Goal: Task Accomplishment & Management: Manage account settings

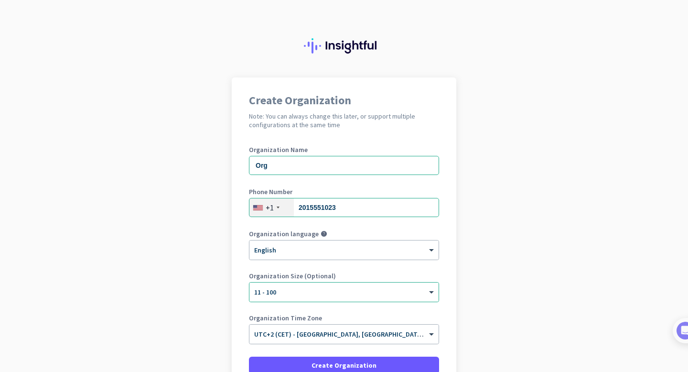
scroll to position [91, 0]
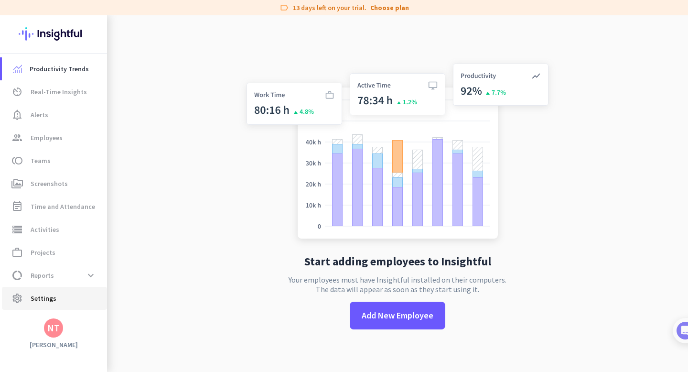
click at [42, 297] on span "Settings" at bounding box center [44, 297] width 26 height 11
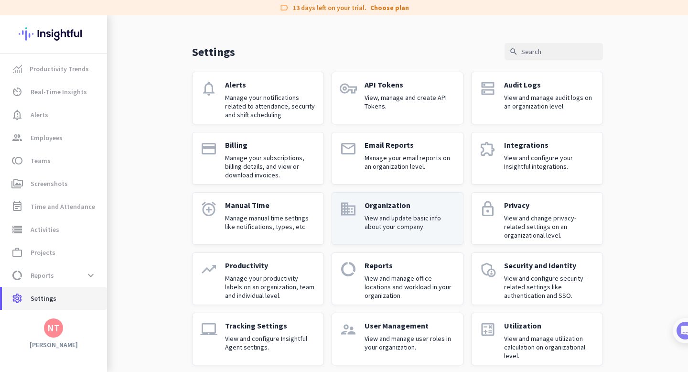
scroll to position [21, 0]
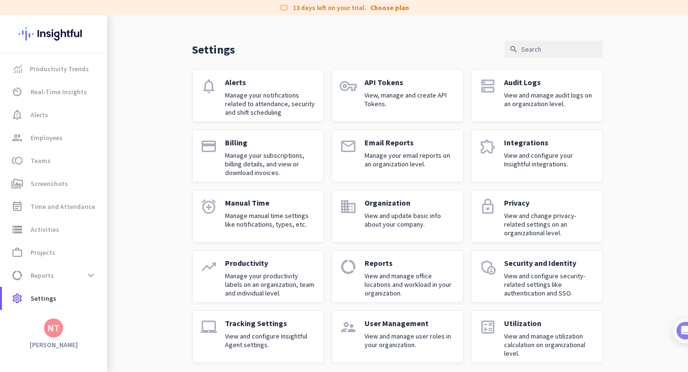
click at [394, 267] on p "Reports" at bounding box center [410, 263] width 91 height 10
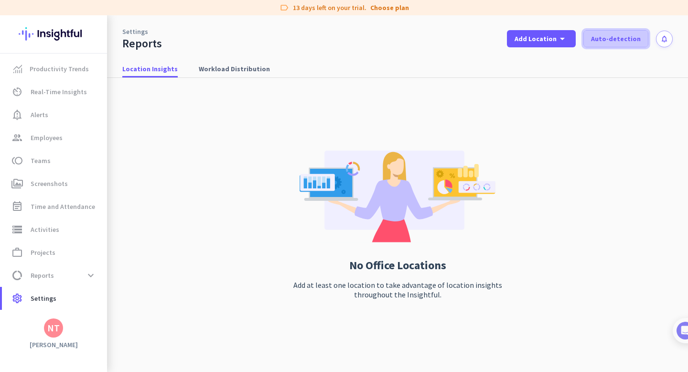
click at [609, 43] on span "Auto-detection" at bounding box center [616, 39] width 50 height 10
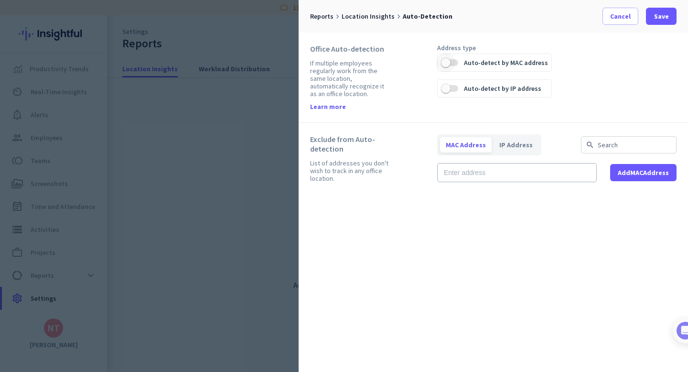
click at [452, 60] on span "button" at bounding box center [445, 62] width 19 height 19
click at [655, 14] on span "Save" at bounding box center [661, 16] width 15 height 10
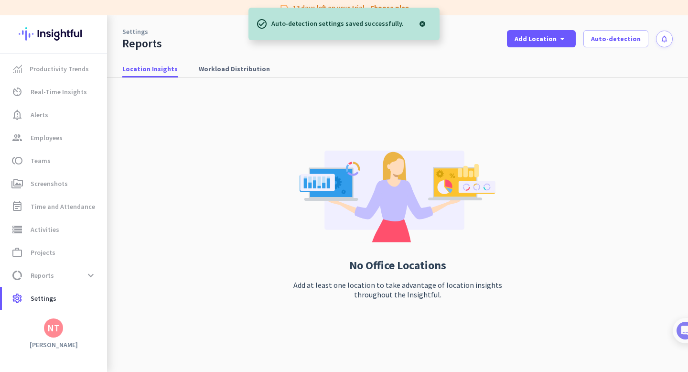
click at [411, 24] on div "Auto-detection settings saved successfully." at bounding box center [344, 24] width 191 height 32
